Goal: Obtain resource: Download file/media

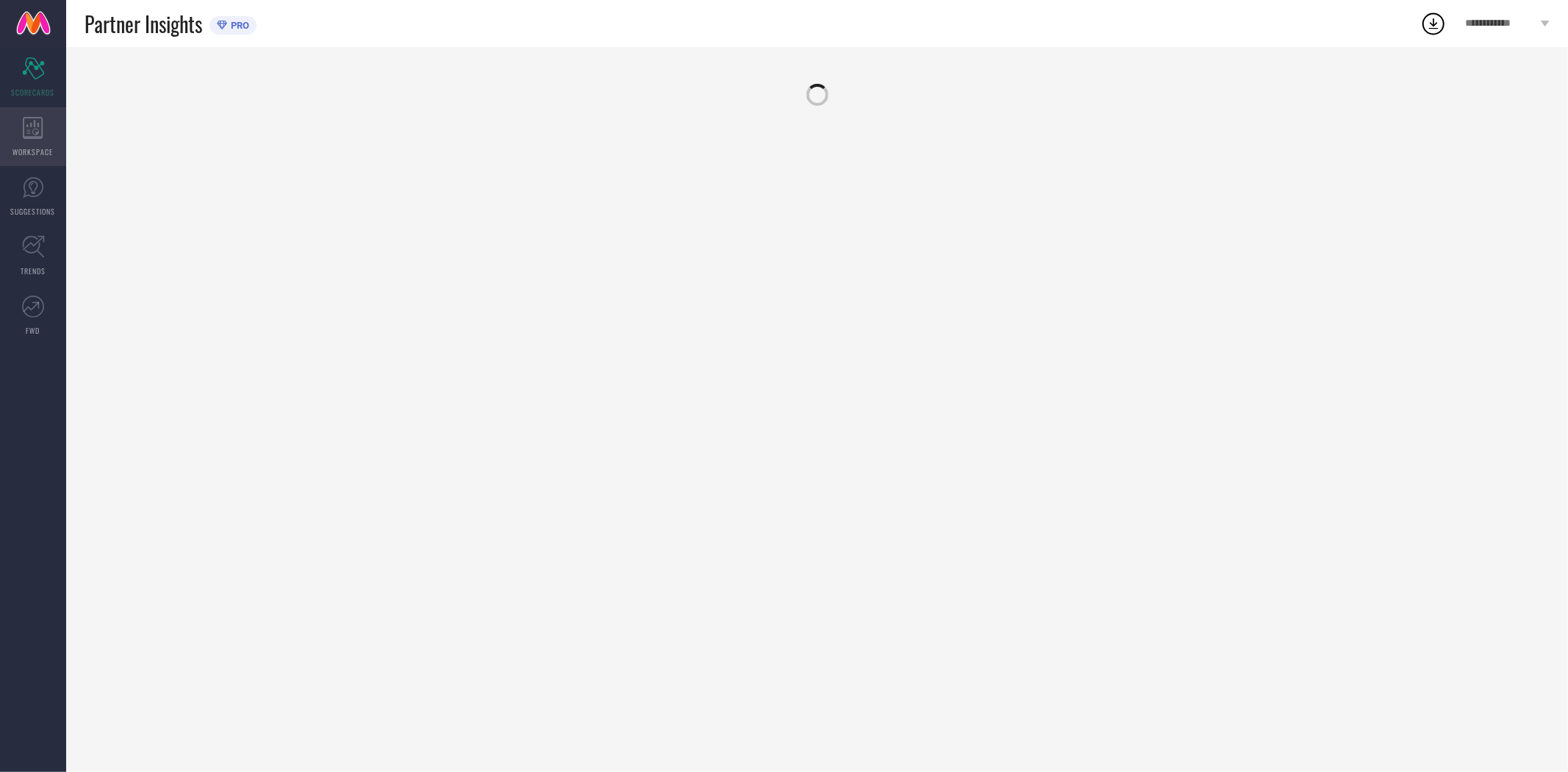
drag, startPoint x: 0, startPoint y: 0, endPoint x: 27, endPoint y: 149, distance: 151.4
click at [27, 149] on span "WORKSPACE" at bounding box center [34, 152] width 40 height 11
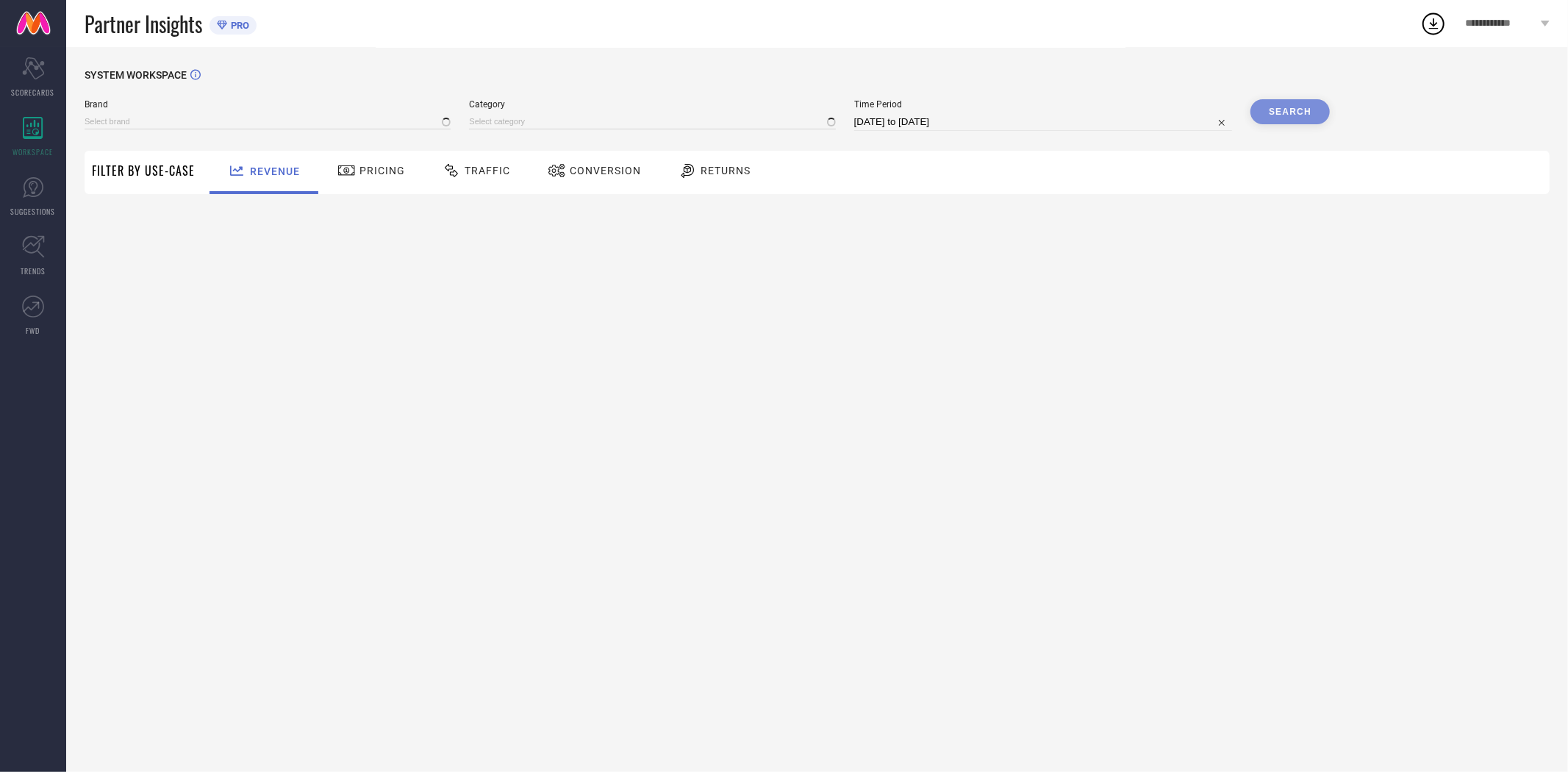
type input "EXTRA LOVE BY LIBAS"
type input "All"
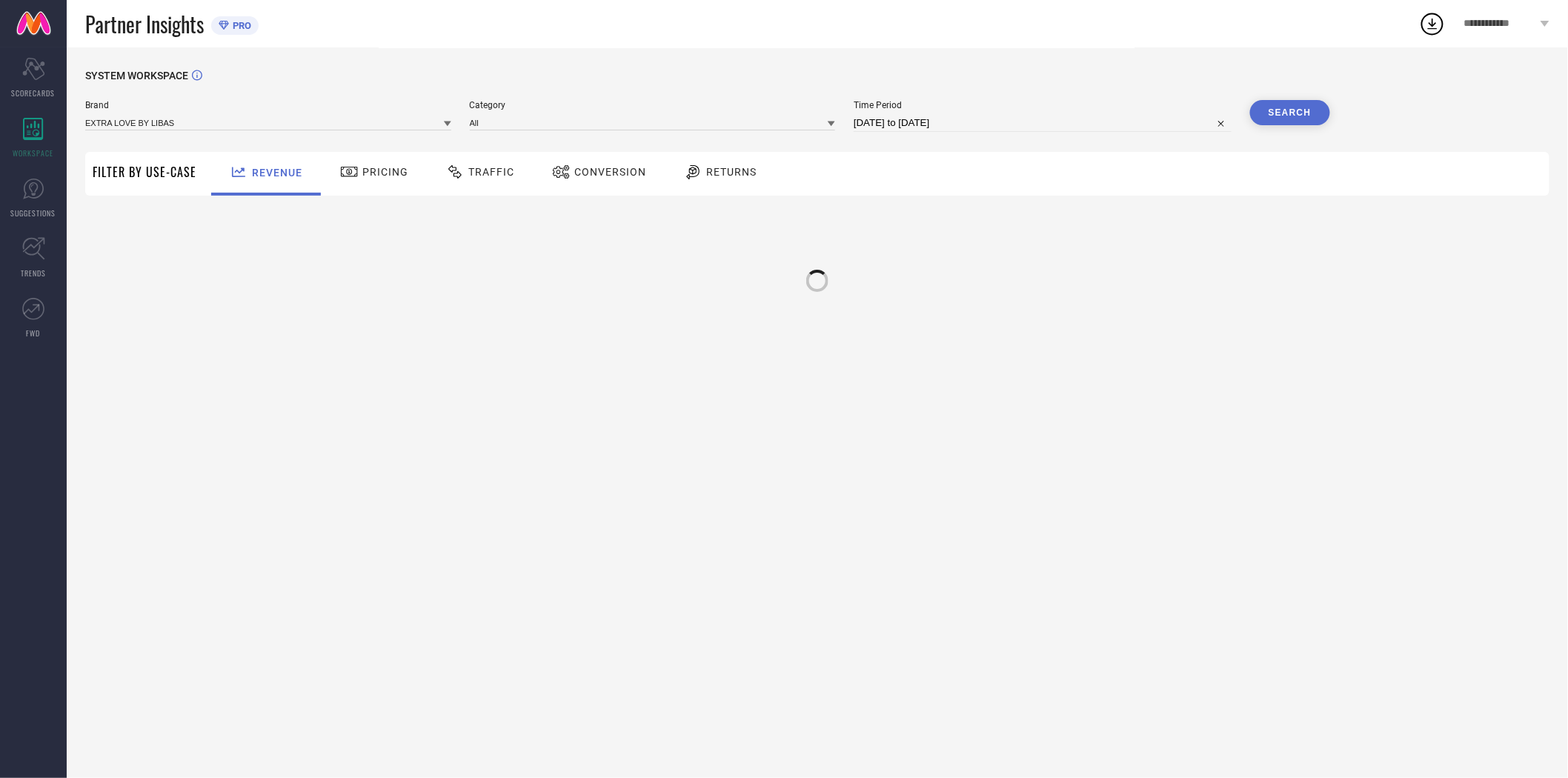
select select "8"
select select "2025"
select select "9"
select select "2025"
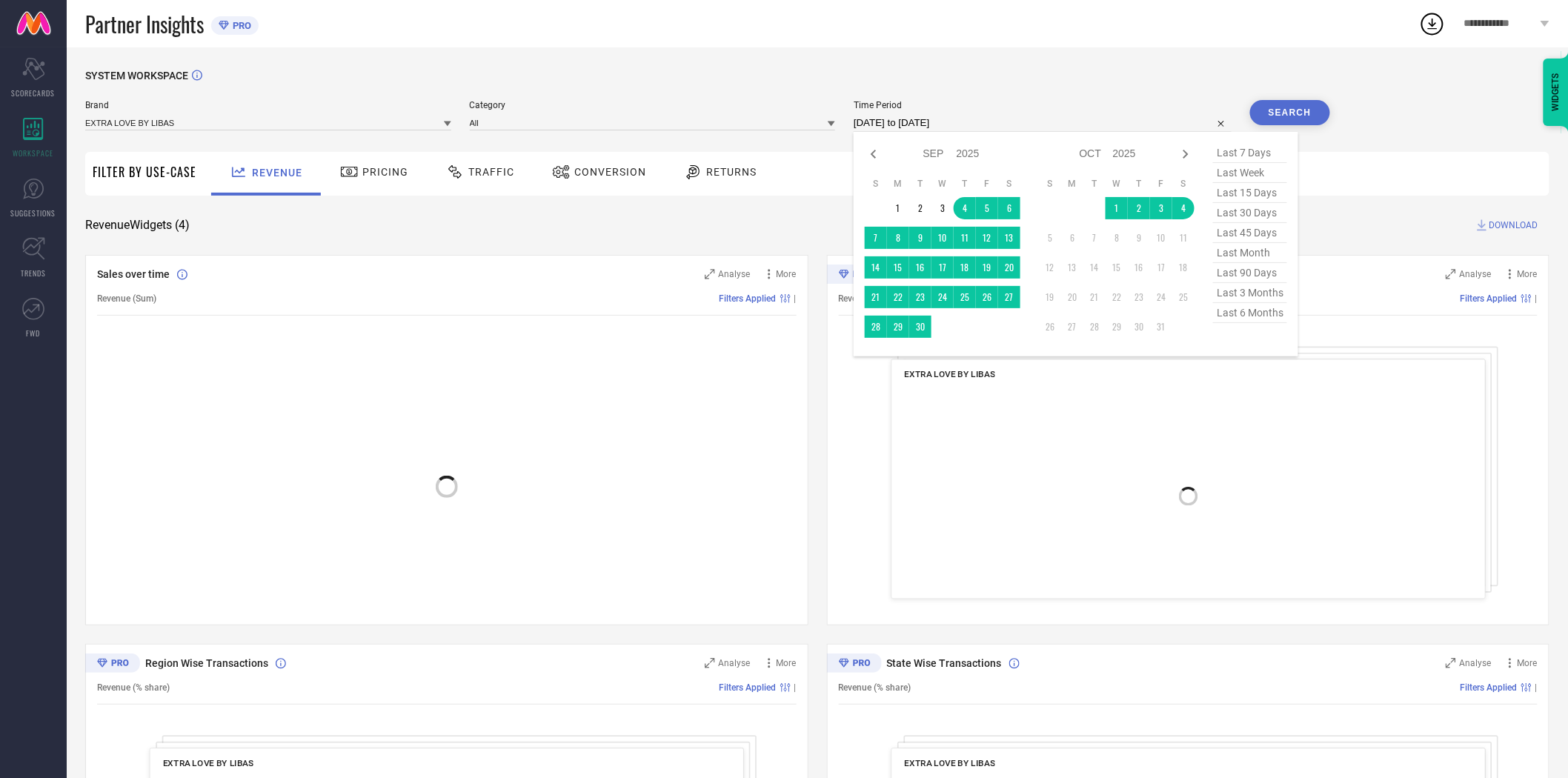
click at [915, 123] on input "[DATE] to [DATE]" at bounding box center [1043, 122] width 378 height 17
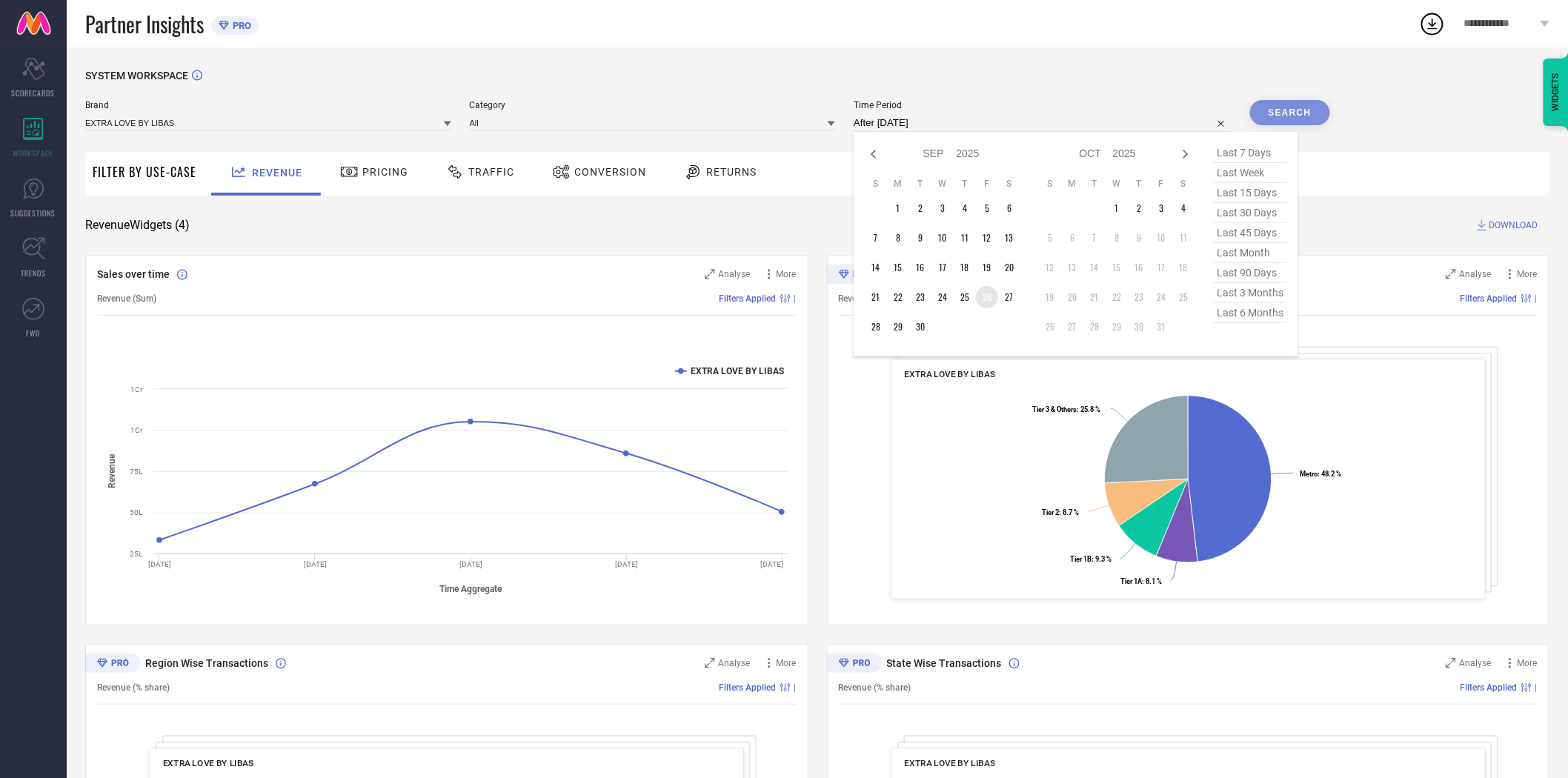
click at [984, 296] on td "26" at bounding box center [988, 297] width 22 height 22
type input "[DATE] to [DATE]"
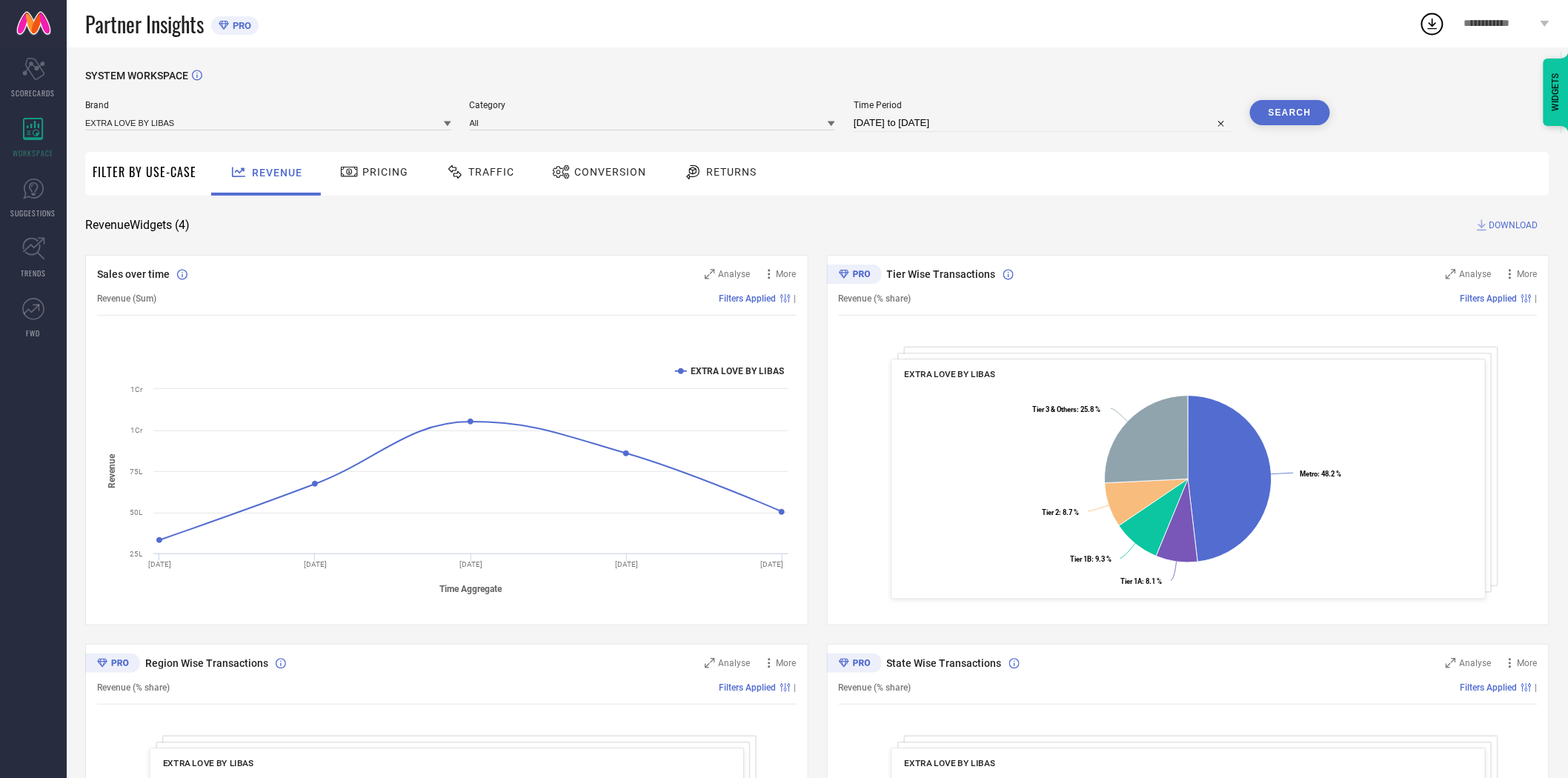
click at [971, 216] on div "SYSTEM WORKSPACE Brand EXTRA LOVE BY LIBAS Category All Time Period [DATE] to […" at bounding box center [817, 542] width 1464 height 945
click at [1286, 112] on button "Search" at bounding box center [1290, 112] width 80 height 25
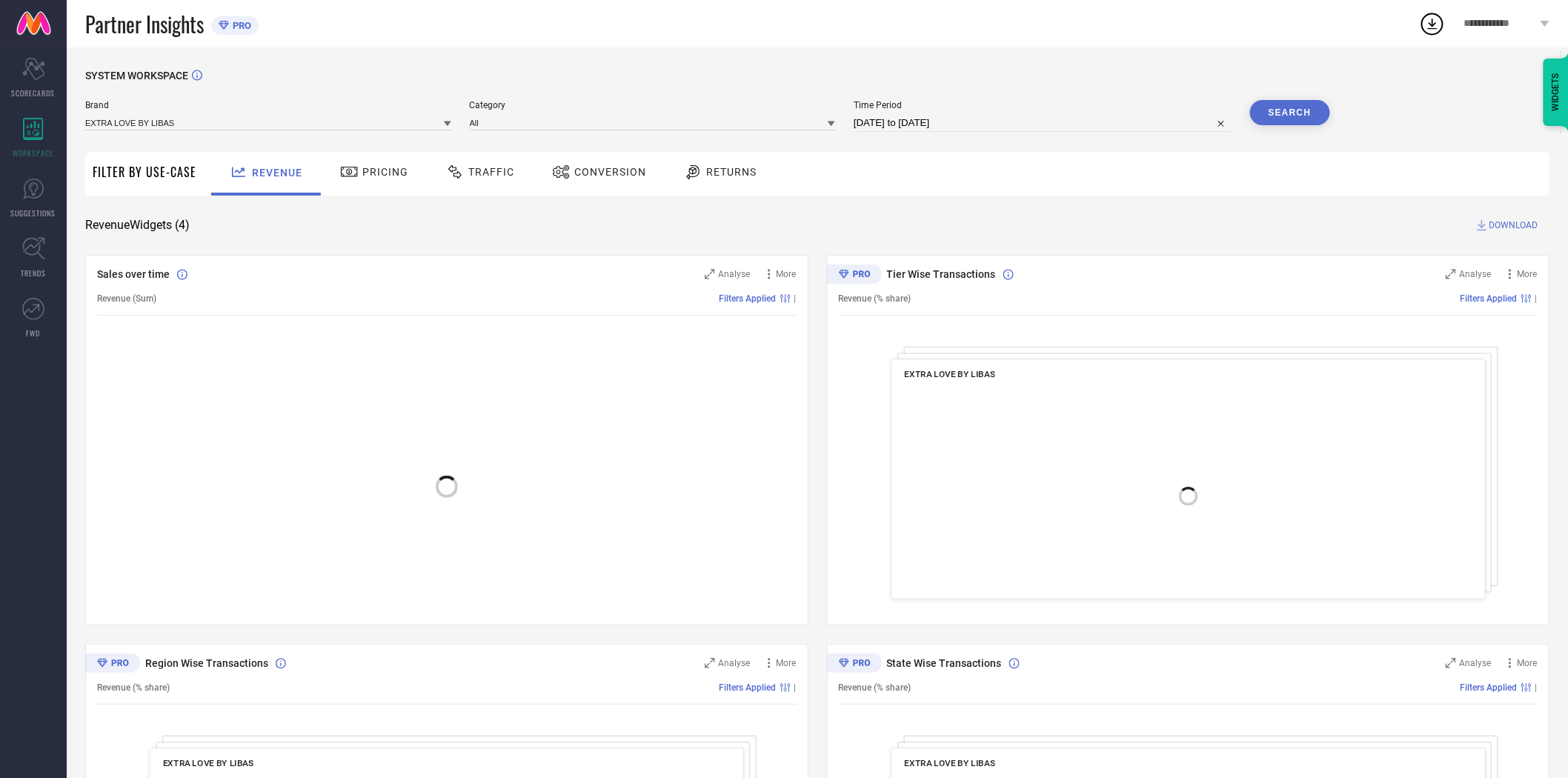
click at [1496, 224] on span "DOWNLOAD" at bounding box center [1514, 225] width 49 height 15
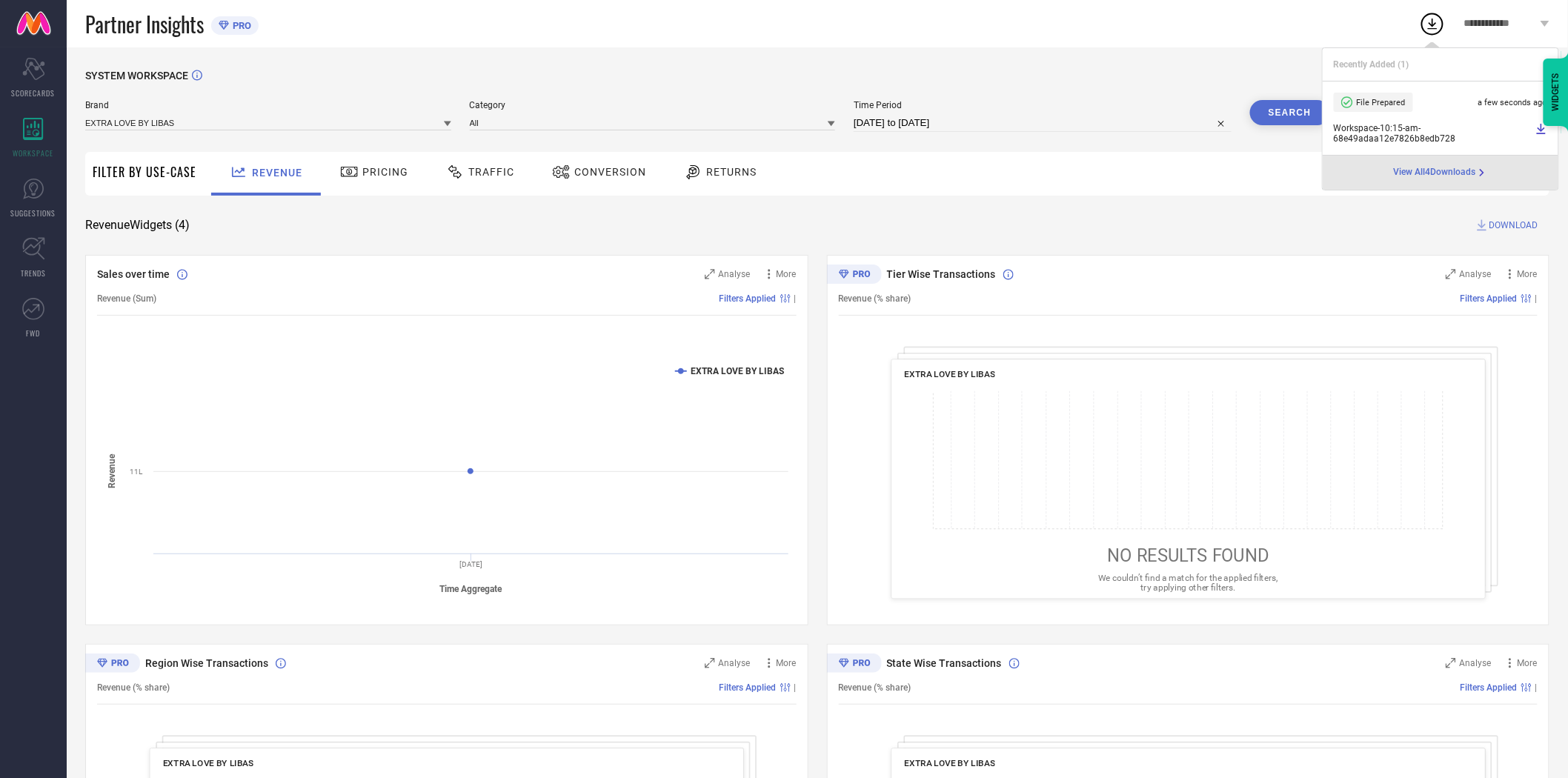
click at [1043, 125] on input "[DATE] to [DATE]" at bounding box center [1043, 122] width 378 height 17
select select "8"
select select "2025"
select select "9"
select select "2025"
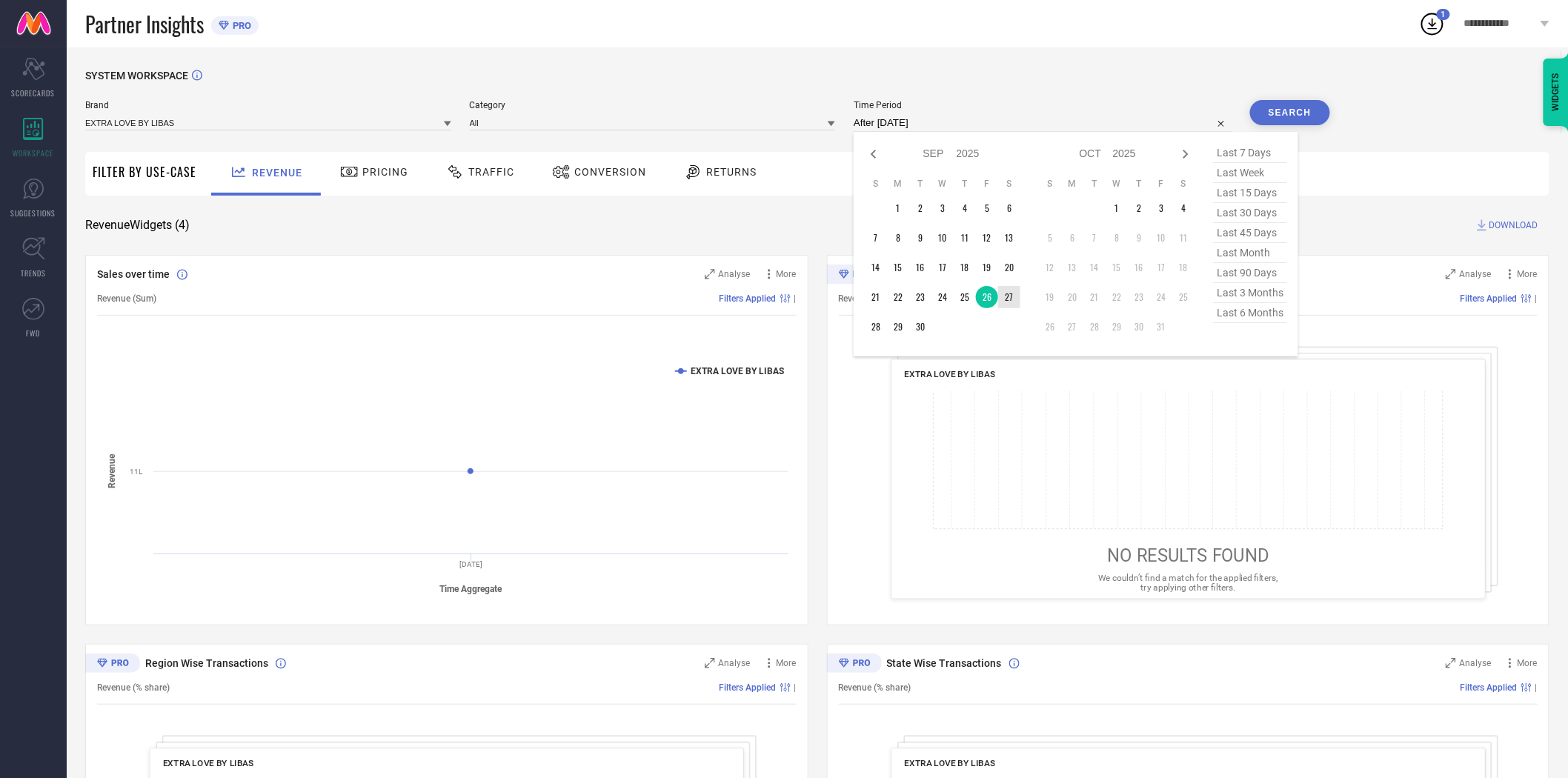
click at [1011, 295] on td "27" at bounding box center [1010, 297] width 22 height 22
type input "[DATE] to [DATE]"
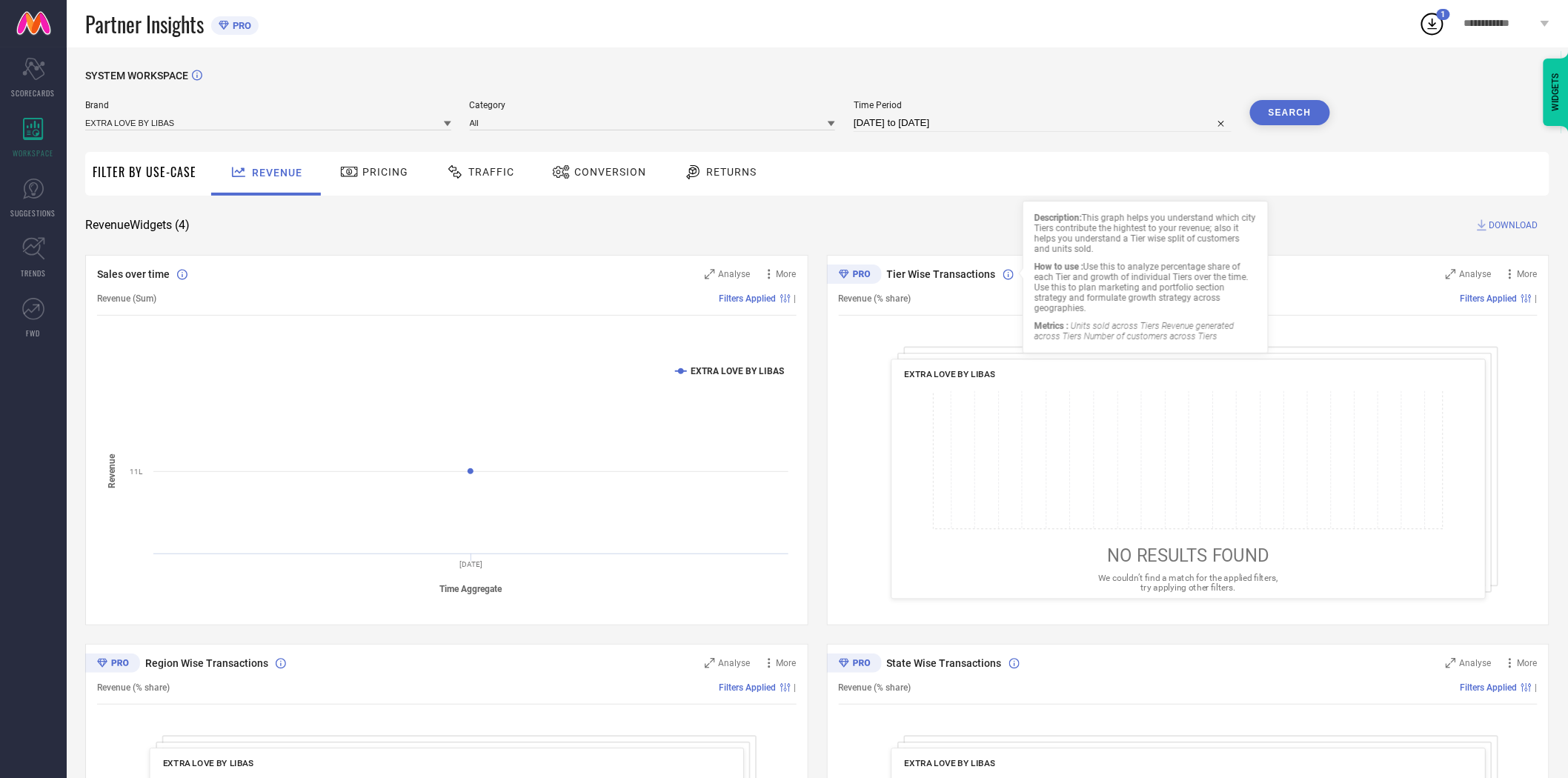
drag, startPoint x: 1021, startPoint y: 246, endPoint x: 1310, endPoint y: 93, distance: 327.0
click at [1043, 223] on div "Description: This graph helps you understand which city Tiers contribute the hi…" at bounding box center [1146, 277] width 246 height 153
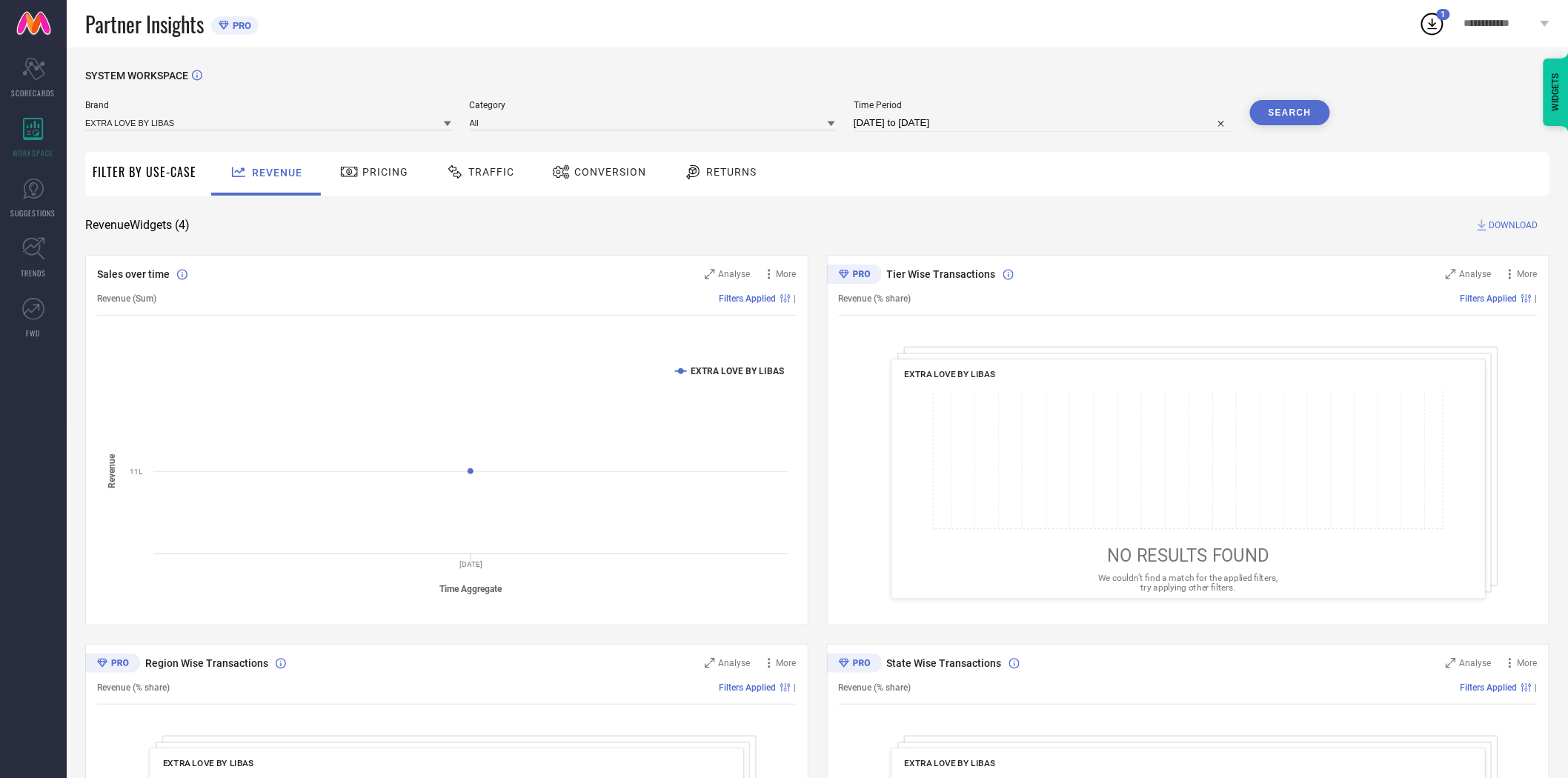
click at [1297, 115] on button "Search" at bounding box center [1290, 112] width 80 height 25
click at [1512, 221] on span "DOWNLOAD" at bounding box center [1514, 225] width 49 height 15
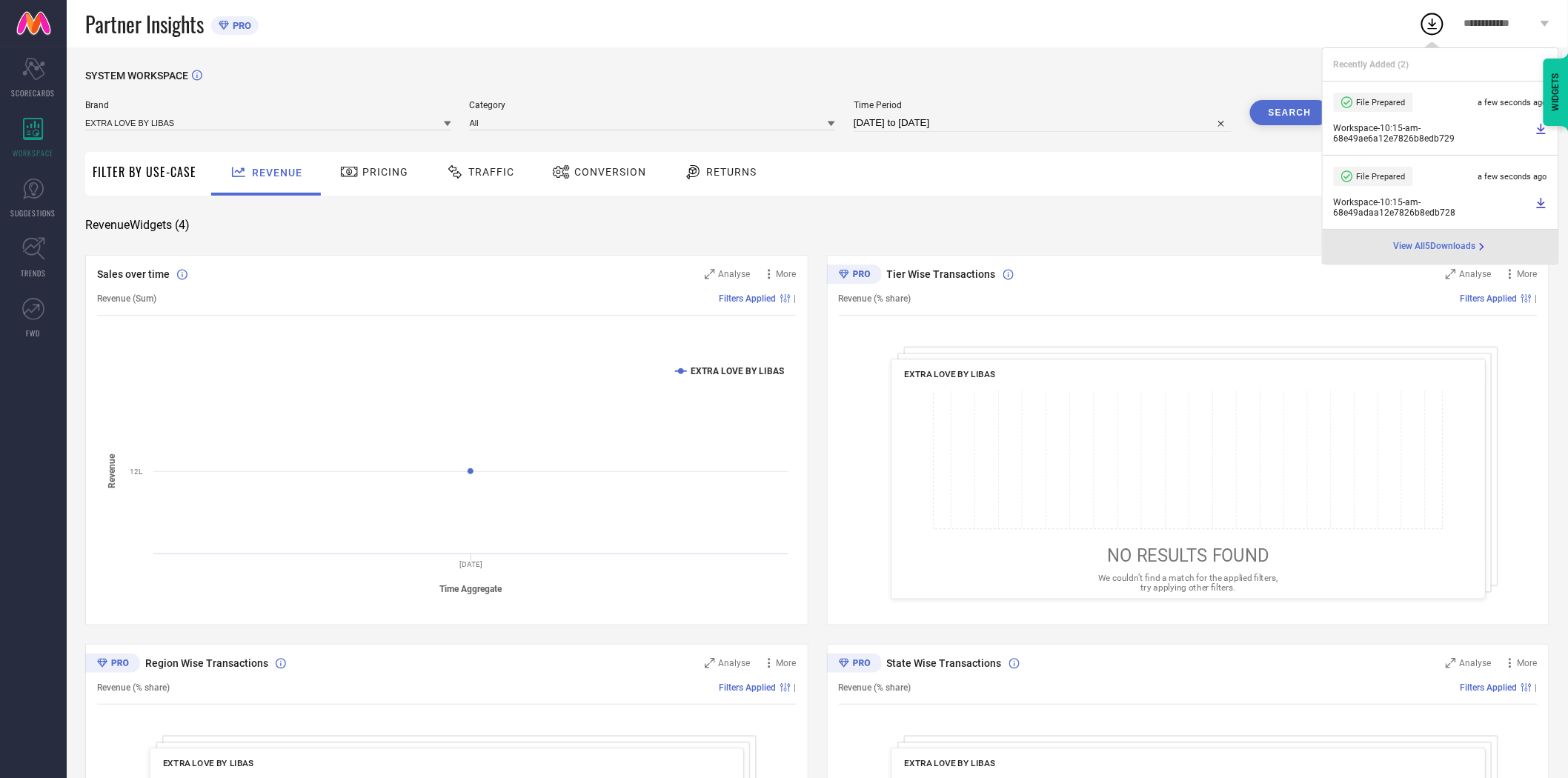
click at [984, 176] on div "Revenue Pricing Traffic Conversion Returns" at bounding box center [877, 174] width 1346 height 44
